Goal: Task Accomplishment & Management: Manage account settings

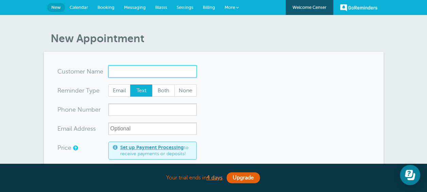
click at [170, 72] on input "x-no-autofill" at bounding box center [152, 71] width 88 height 12
click at [211, 6] on span "Billing" at bounding box center [209, 7] width 12 height 5
click at [79, 7] on span "Calendar" at bounding box center [79, 7] width 18 height 5
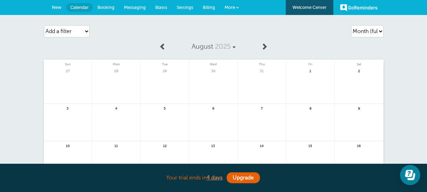
click at [232, 6] on span "More" at bounding box center [230, 7] width 11 height 5
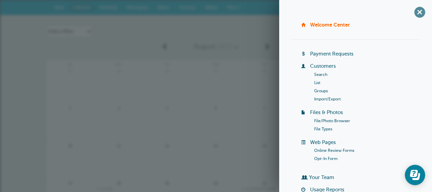
click at [417, 12] on span "+" at bounding box center [419, 11] width 15 height 15
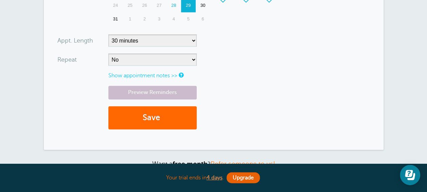
scroll to position [272, 0]
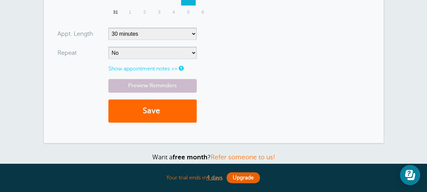
click at [157, 67] on link "Show appointment notes >>" at bounding box center [142, 69] width 69 height 6
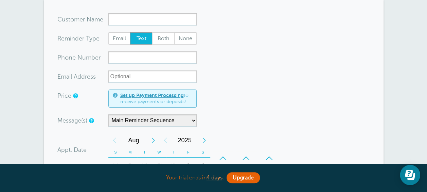
scroll to position [0, 0]
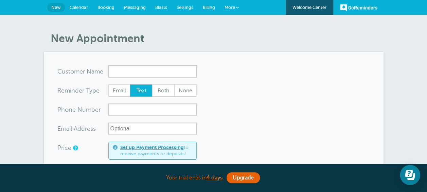
click at [181, 6] on span "Settings" at bounding box center [185, 7] width 17 height 5
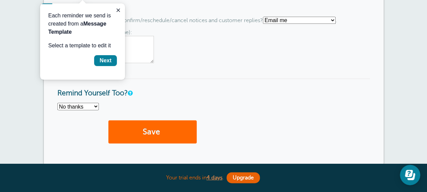
scroll to position [543, 0]
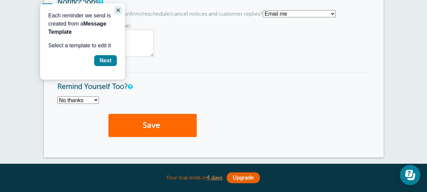
click at [119, 9] on icon "Close guide" at bounding box center [117, 9] width 5 height 5
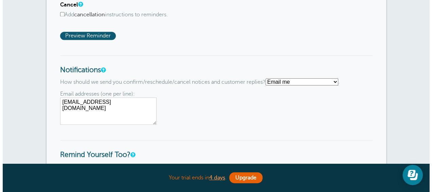
scroll to position [408, 0]
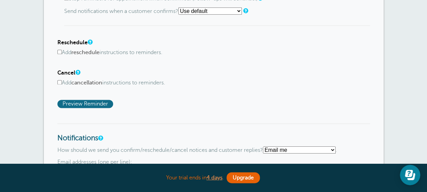
click at [98, 102] on span "Preview Reminder" at bounding box center [85, 104] width 56 height 8
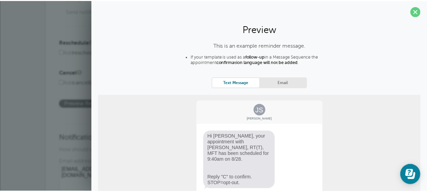
scroll to position [0, 0]
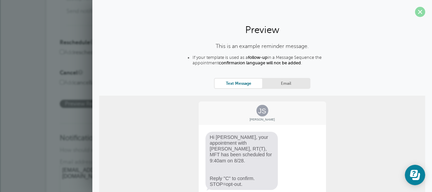
click at [416, 11] on span at bounding box center [420, 12] width 10 height 10
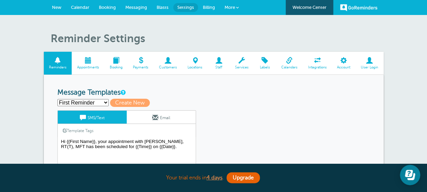
click at [167, 59] on span at bounding box center [168, 60] width 29 height 6
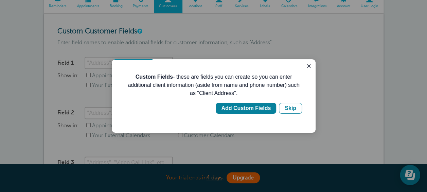
scroll to position [68, 0]
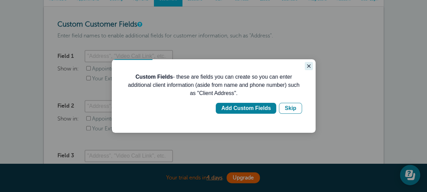
click at [309, 65] on icon "Close guide" at bounding box center [308, 65] width 5 height 5
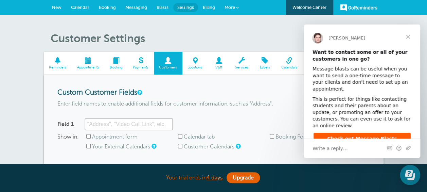
scroll to position [0, 0]
click at [408, 36] on span "Close" at bounding box center [408, 36] width 24 height 24
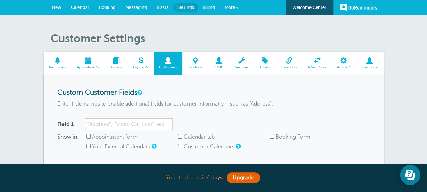
click at [363, 8] on link "GoReminders" at bounding box center [358, 7] width 37 height 15
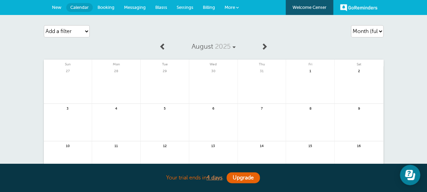
drag, startPoint x: 213, startPoint y: 0, endPoint x: 235, endPoint y: 26, distance: 34.4
click at [235, 26] on div "Agenda Day Week Month (full view) Month (condensed) Add a filter Customer Searc…" at bounding box center [214, 31] width 340 height 19
click at [357, 6] on link "GoReminders" at bounding box center [358, 7] width 37 height 15
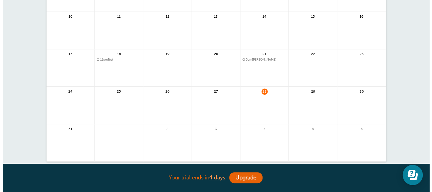
scroll to position [136, 0]
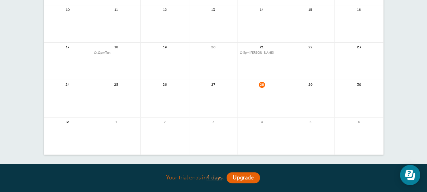
click at [259, 52] on span "5pm [PERSON_NAME]" at bounding box center [262, 53] width 44 height 4
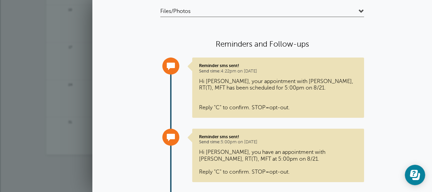
scroll to position [52, 0]
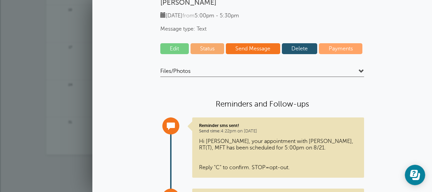
click at [172, 49] on link "Edit" at bounding box center [174, 48] width 29 height 11
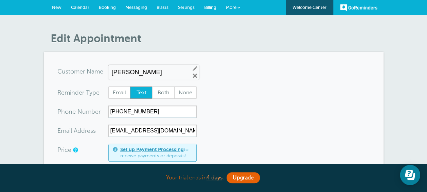
click at [235, 7] on span "More" at bounding box center [231, 7] width 11 height 5
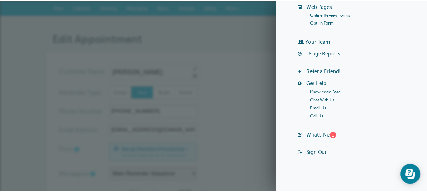
scroll to position [137, 0]
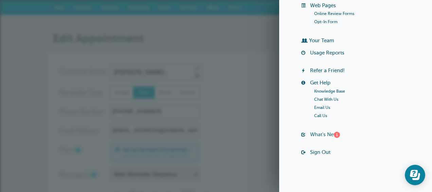
click at [328, 133] on link "What's New? 1" at bounding box center [325, 133] width 30 height 5
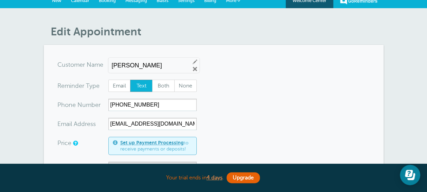
scroll to position [0, 0]
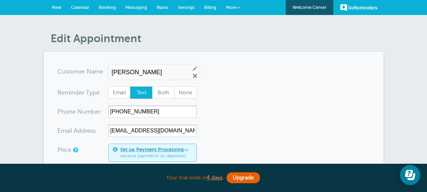
click at [132, 7] on span "Messaging" at bounding box center [136, 7] width 22 height 5
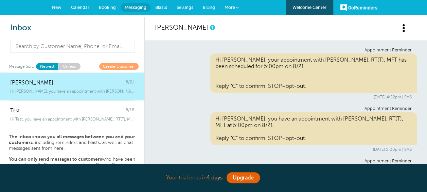
scroll to position [40, 0]
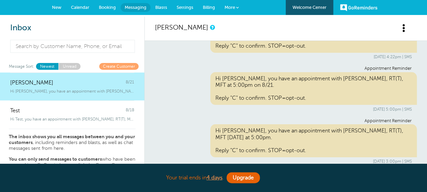
click at [76, 7] on span "Calendar" at bounding box center [80, 7] width 18 height 5
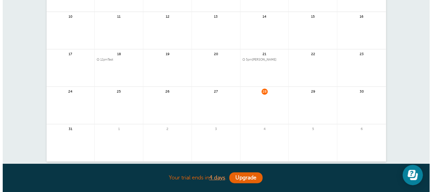
scroll to position [136, 0]
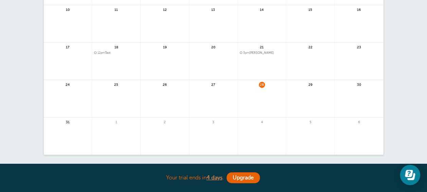
click at [105, 52] on span "12pm" at bounding box center [100, 52] width 7 height 3
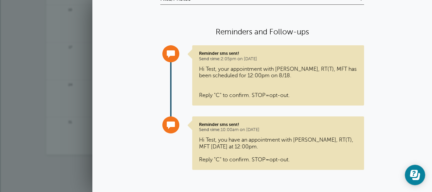
scroll to position [0, 0]
